Goal: Task Accomplishment & Management: Manage account settings

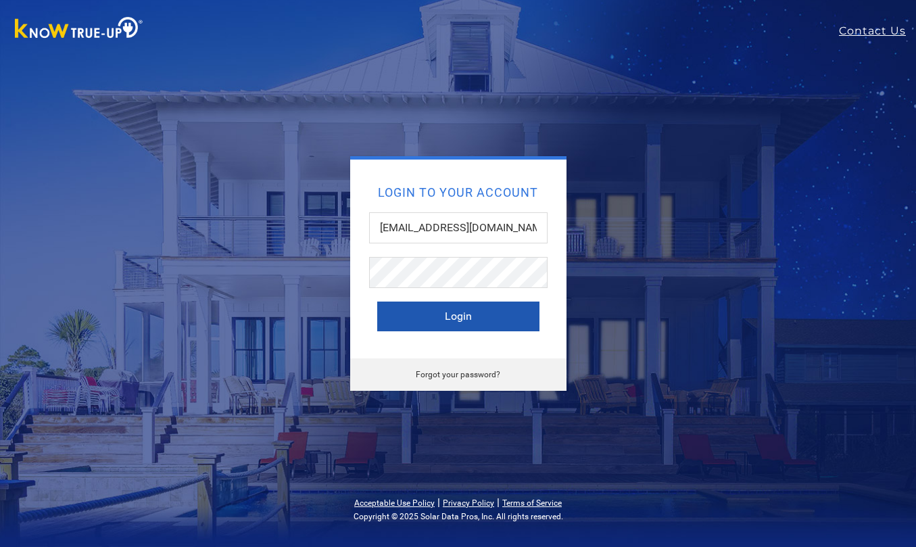
click at [479, 321] on button "Login" at bounding box center [458, 317] width 162 height 30
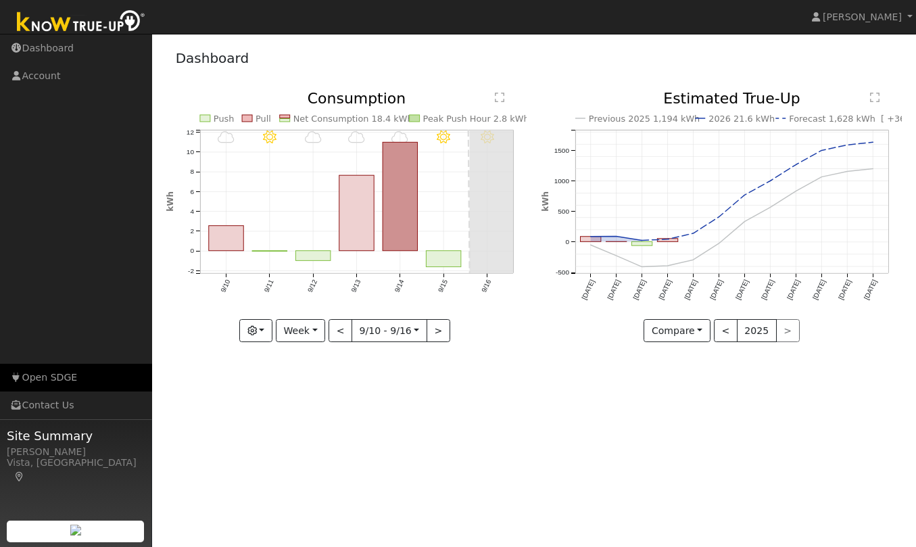
click at [69, 375] on link "Open SDGE" at bounding box center [76, 378] width 152 height 28
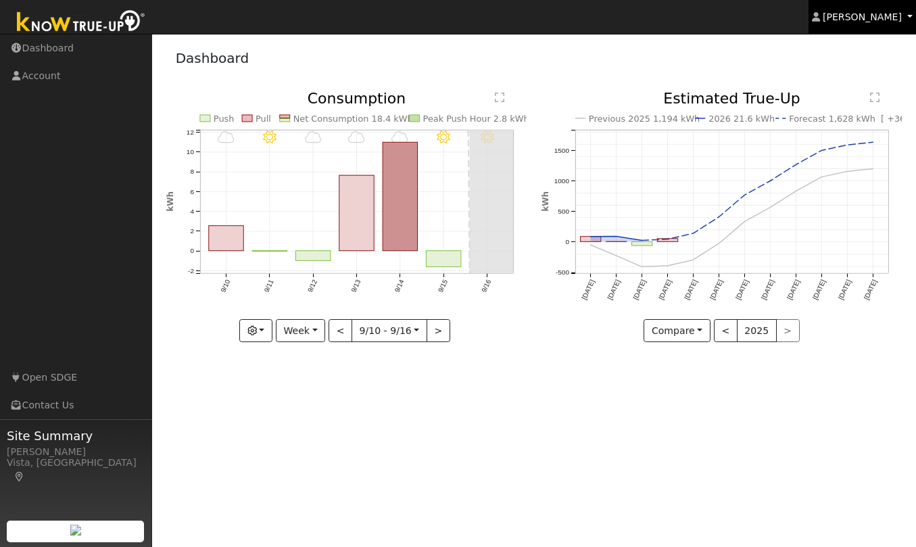
click at [872, 14] on span "Cathrin Eckle" at bounding box center [862, 16] width 79 height 11
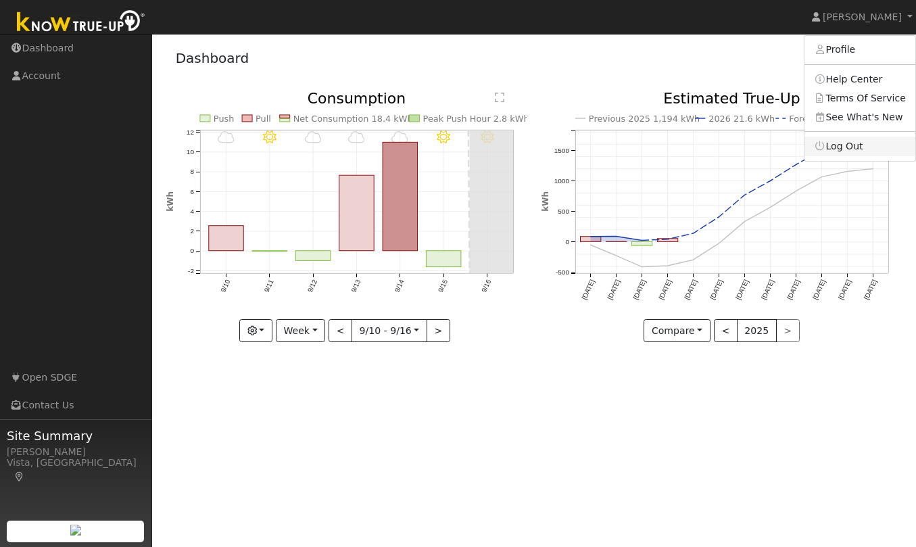
click at [855, 148] on link "Log Out" at bounding box center [860, 146] width 111 height 19
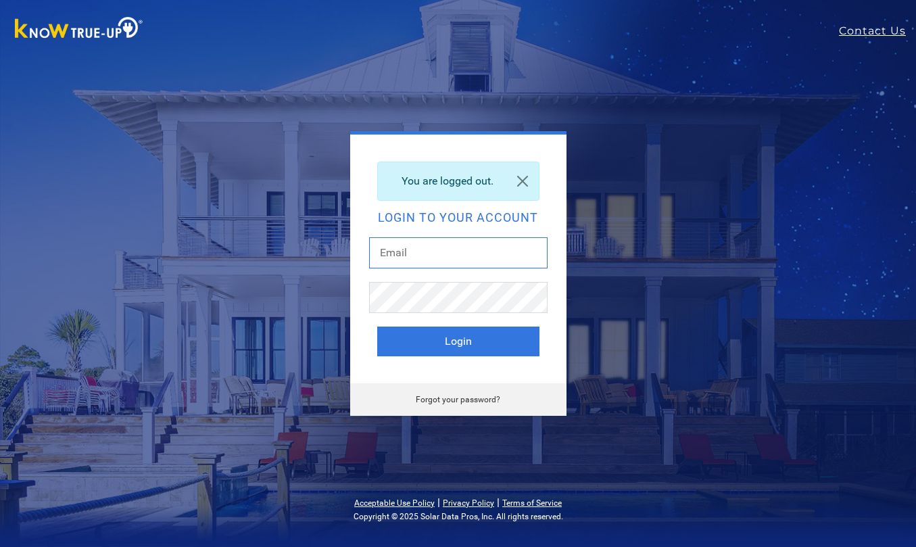
type input "[EMAIL_ADDRESS][DOMAIN_NAME]"
